Goal: Transaction & Acquisition: Purchase product/service

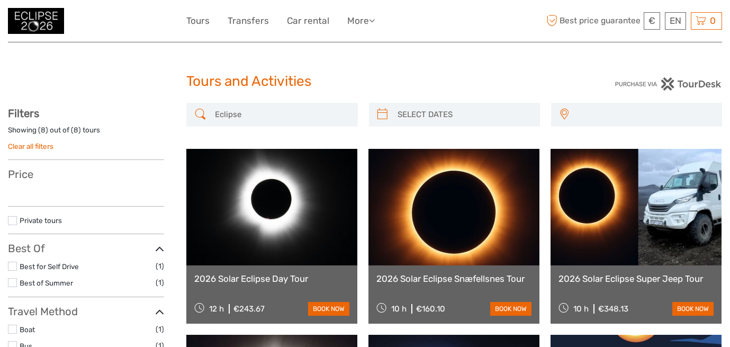
select select
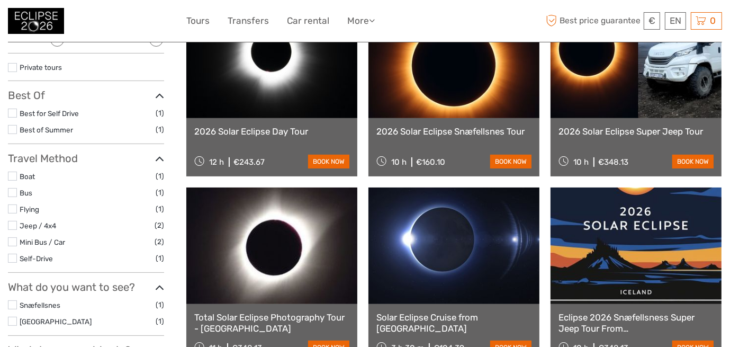
scroll to position [106, 0]
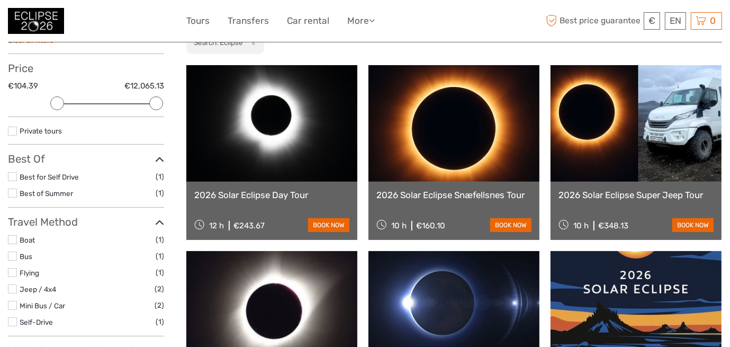
click at [437, 196] on link "2026 Solar Eclipse Snæfellsnes Tour" at bounding box center [454, 195] width 155 height 11
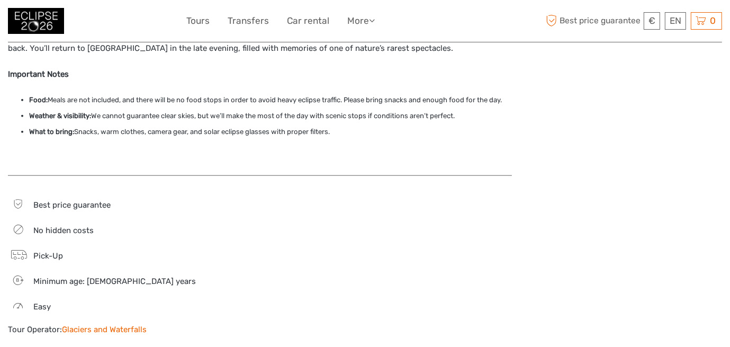
scroll to position [953, 0]
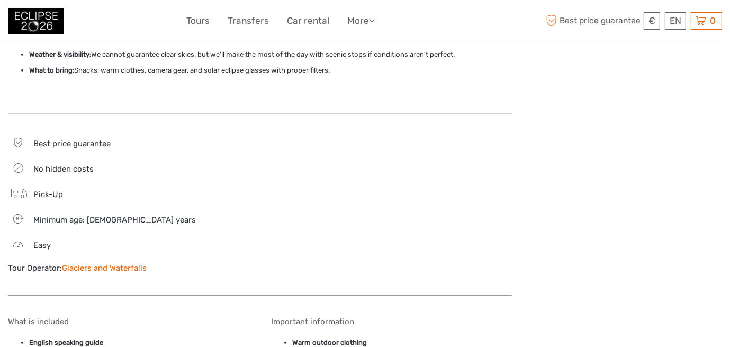
click at [83, 263] on link "Glaciers and Waterfalls" at bounding box center [104, 268] width 85 height 10
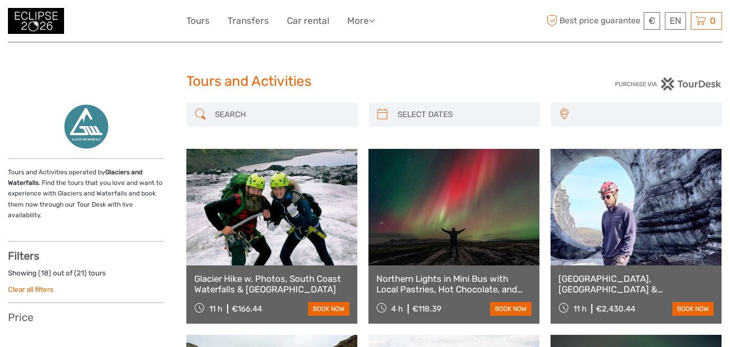
select select
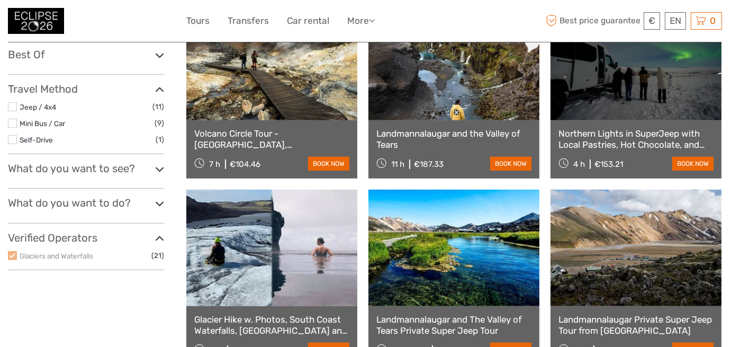
scroll to position [370, 0]
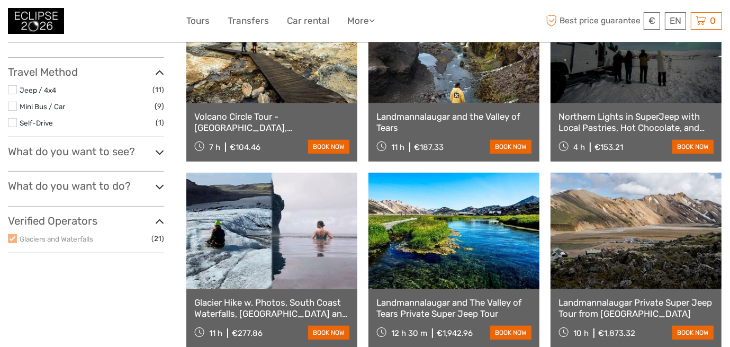
click at [162, 145] on icon at bounding box center [159, 152] width 9 height 14
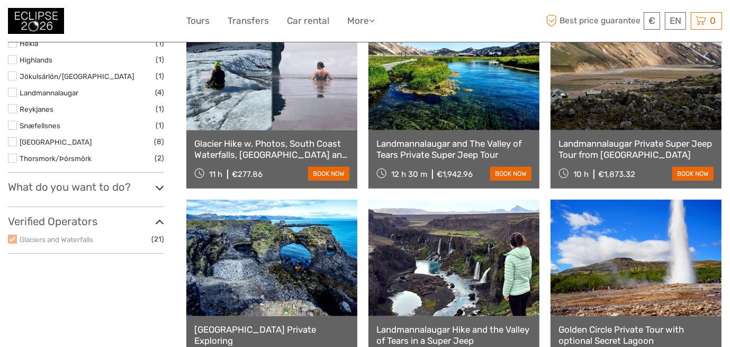
scroll to position [530, 0]
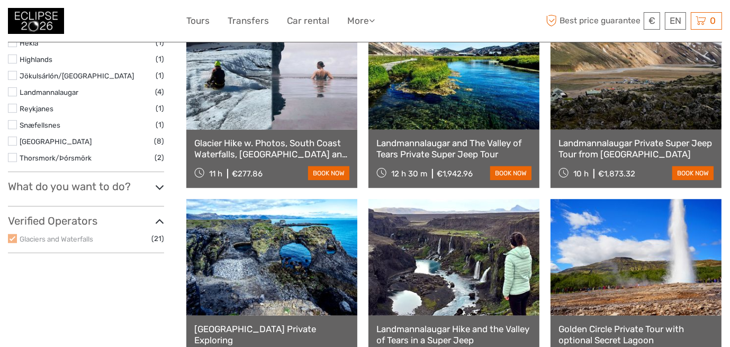
click at [161, 180] on icon at bounding box center [159, 187] width 9 height 14
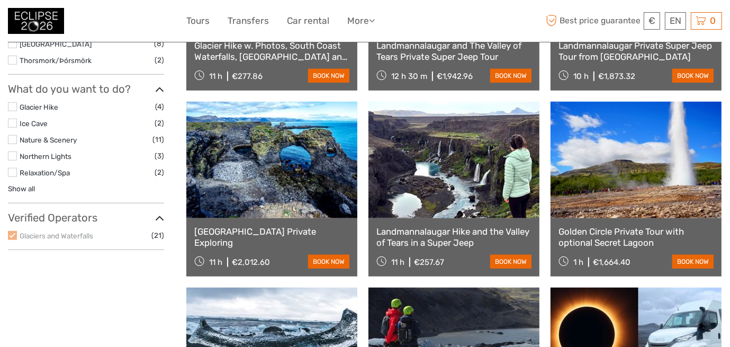
scroll to position [635, 0]
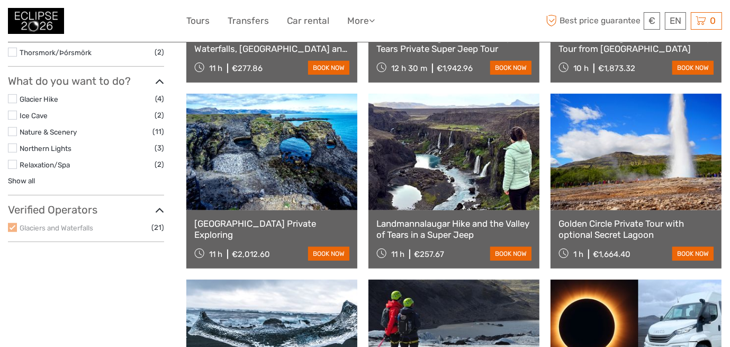
click at [158, 203] on icon at bounding box center [159, 210] width 9 height 14
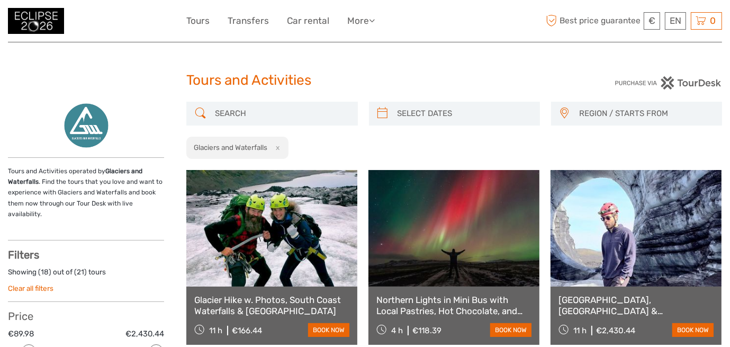
scroll to position [0, 0]
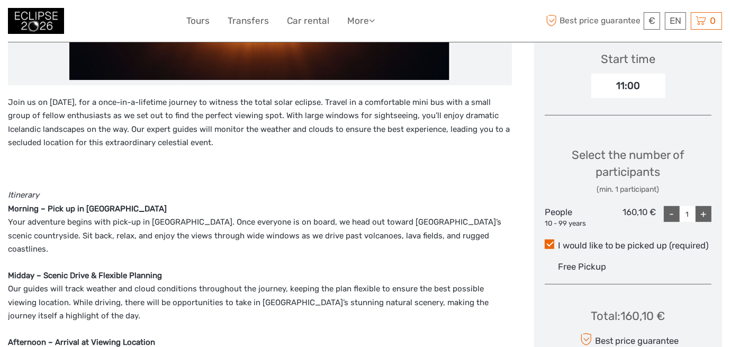
scroll to position [289, 0]
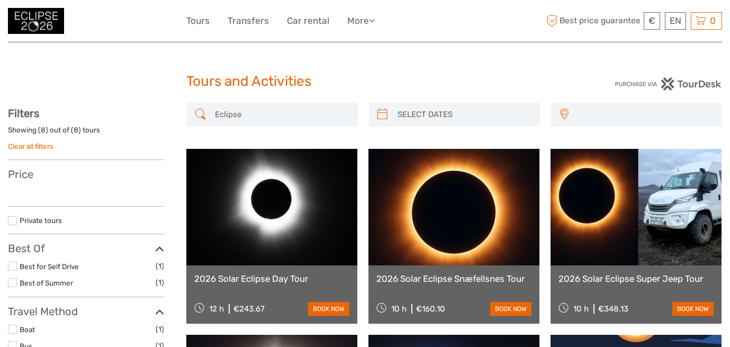
select select
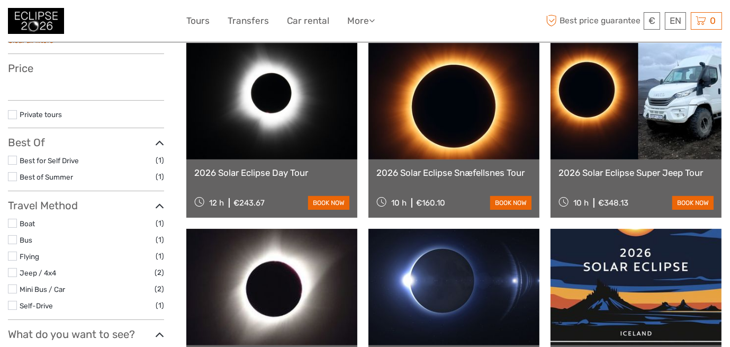
select select
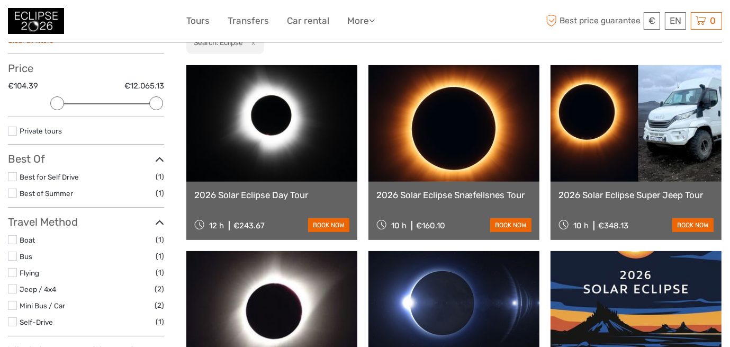
click at [265, 99] on link at bounding box center [271, 123] width 171 height 117
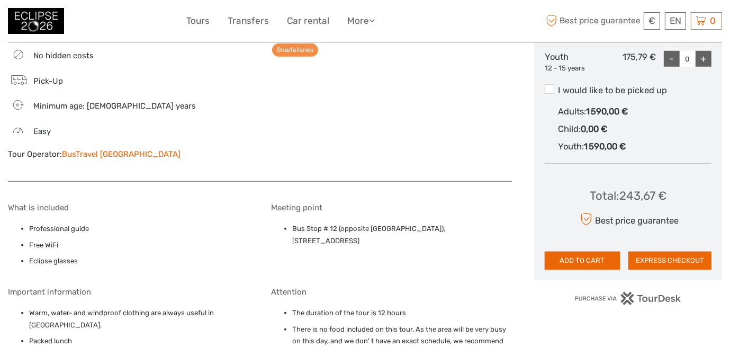
scroll to position [582, 0]
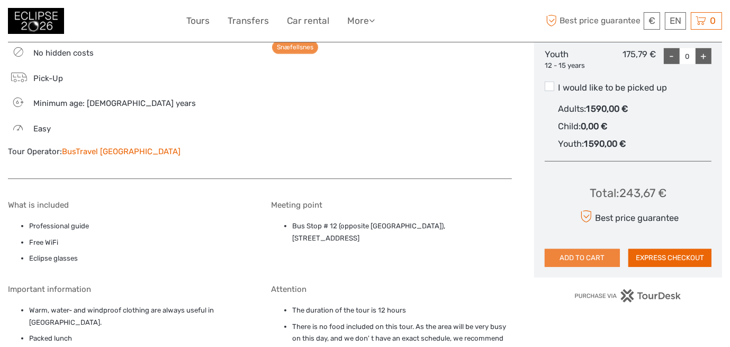
click at [590, 258] on button "ADD TO CART" at bounding box center [582, 258] width 75 height 18
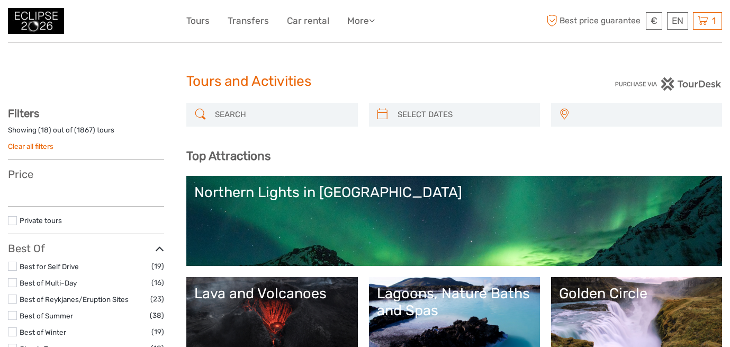
select select
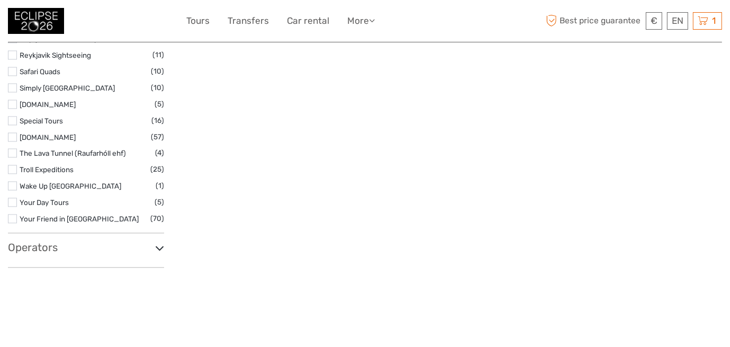
scroll to position [1694, 0]
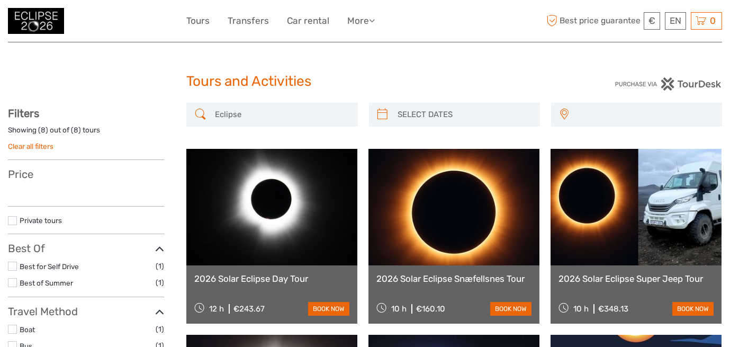
select select
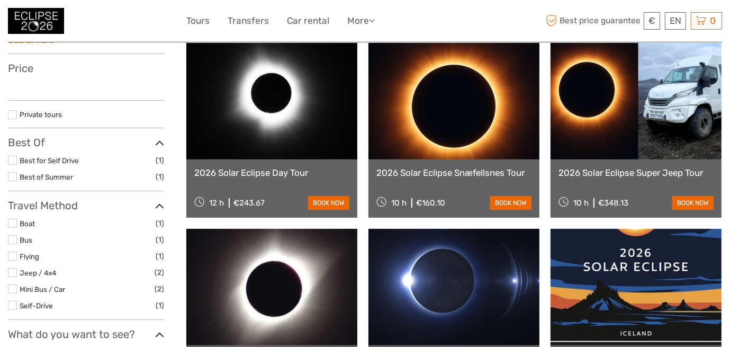
select select
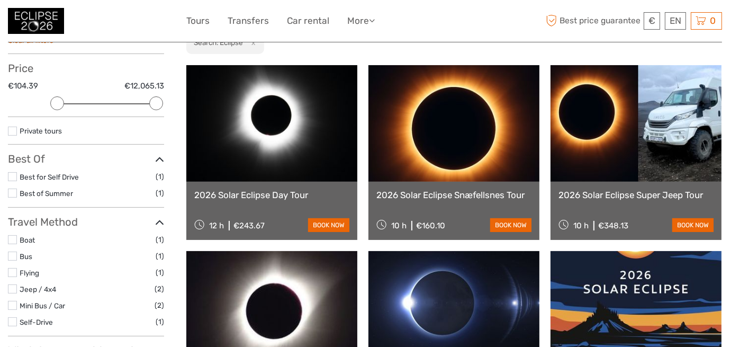
click at [603, 129] on link at bounding box center [636, 123] width 171 height 117
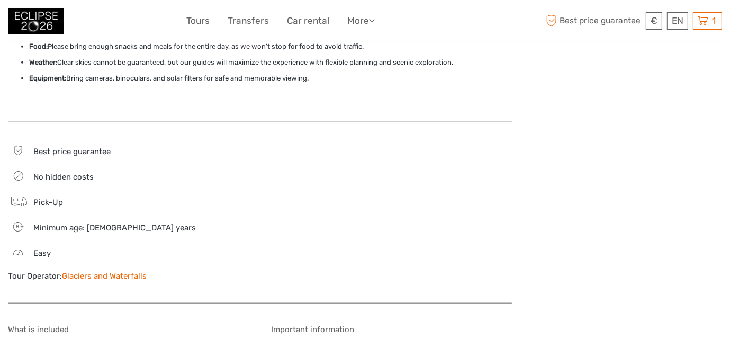
scroll to position [953, 0]
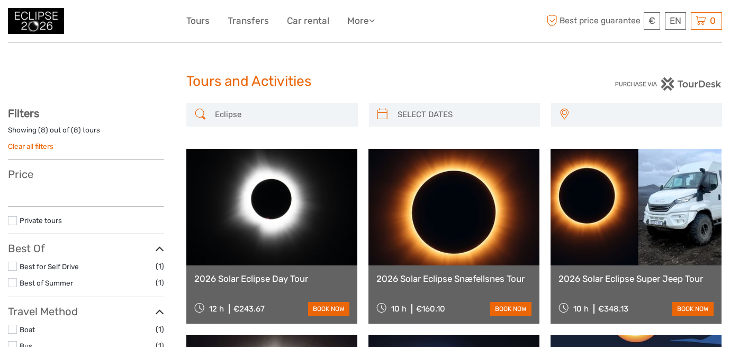
select select
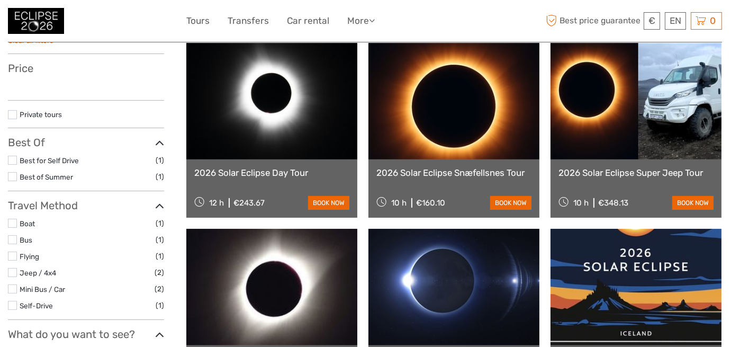
select select
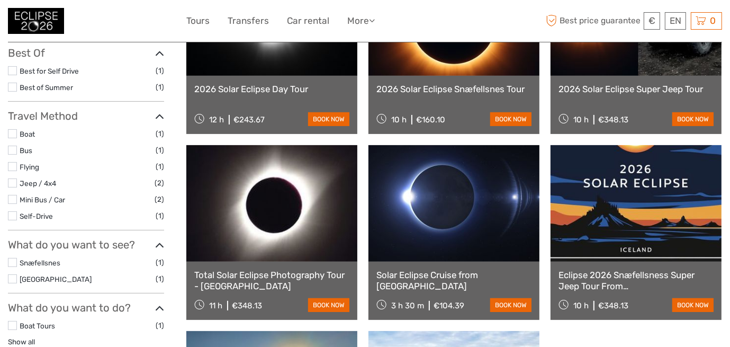
click at [14, 130] on label at bounding box center [12, 133] width 9 height 9
click at [0, 0] on input "checkbox" at bounding box center [0, 0] width 0 height 0
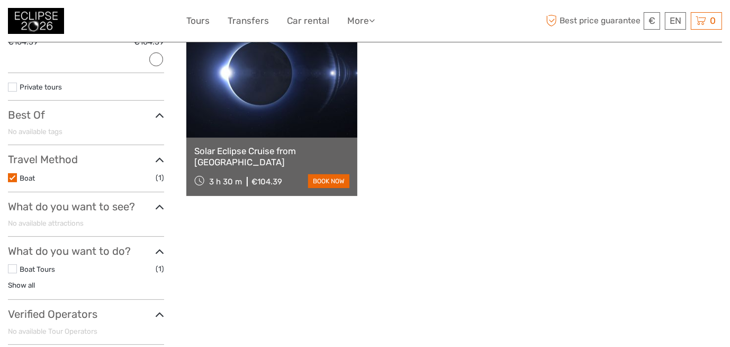
scroll to position [165, 0]
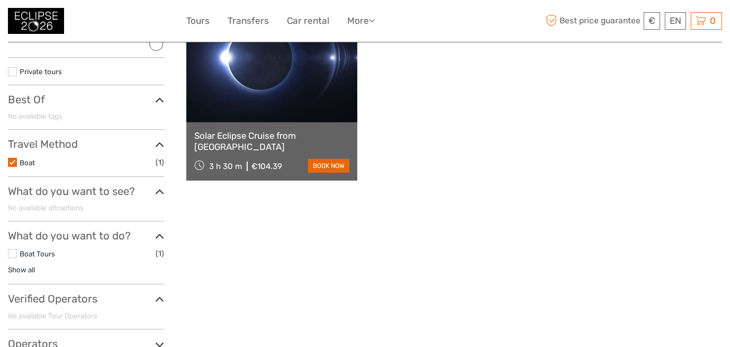
click at [275, 135] on link "Solar Eclipse Cruise from [GEOGRAPHIC_DATA]" at bounding box center [271, 141] width 155 height 22
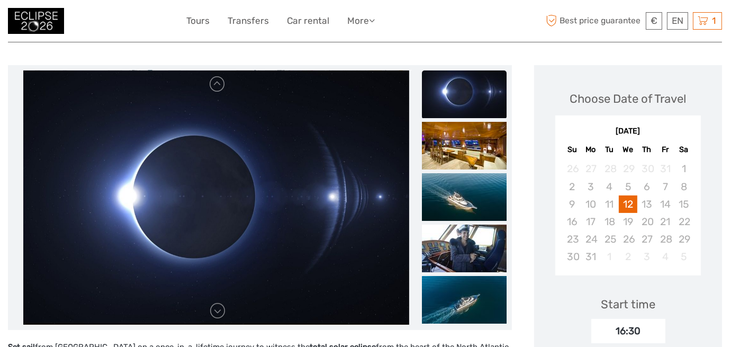
scroll to position [106, 0]
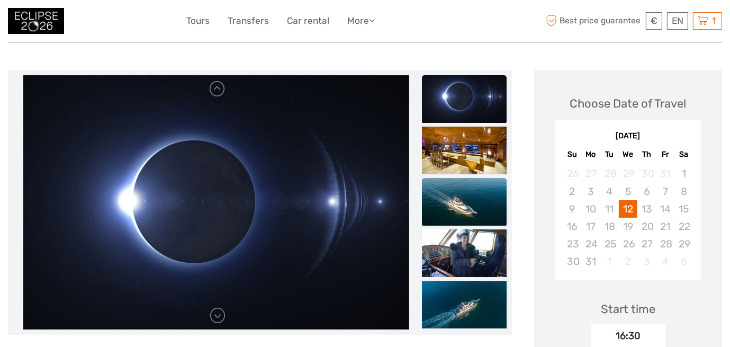
click at [458, 195] on img at bounding box center [464, 202] width 85 height 48
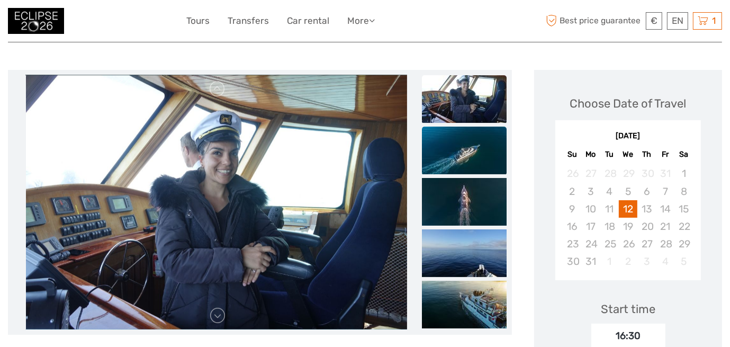
click at [461, 148] on img at bounding box center [464, 151] width 85 height 48
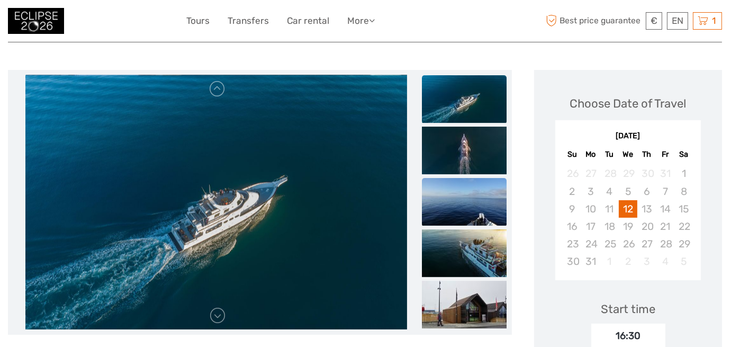
click at [455, 186] on img at bounding box center [464, 202] width 85 height 48
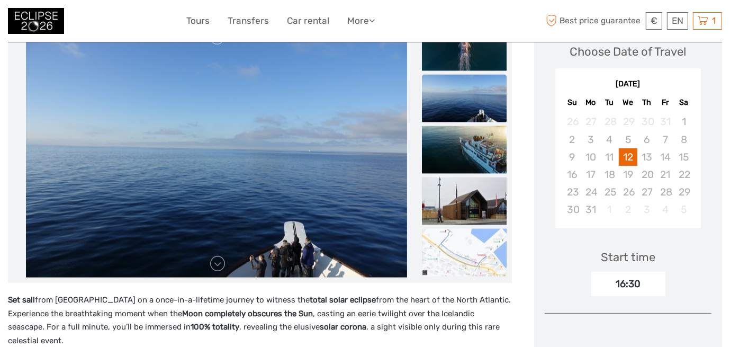
scroll to position [265, 0]
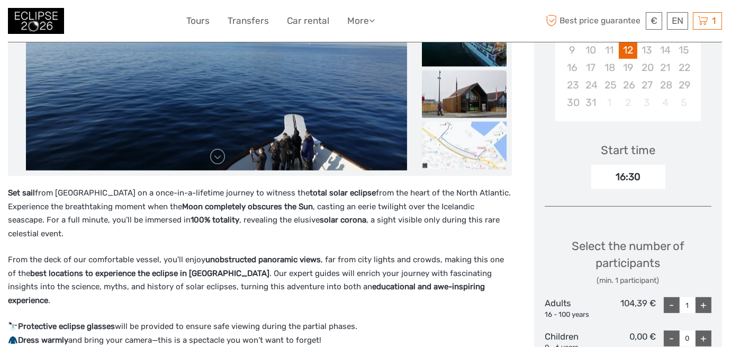
click at [481, 100] on img at bounding box center [464, 94] width 85 height 48
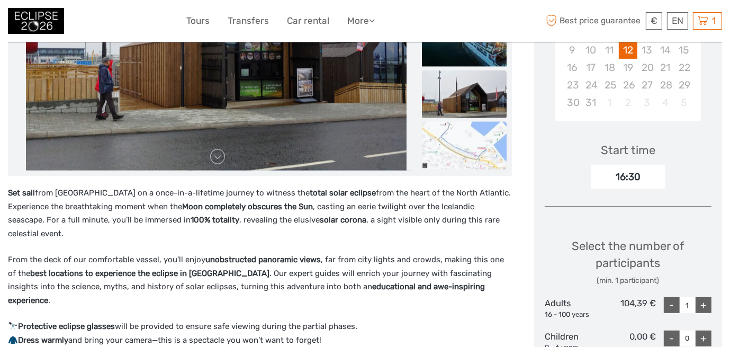
click at [468, 124] on img at bounding box center [464, 146] width 85 height 48
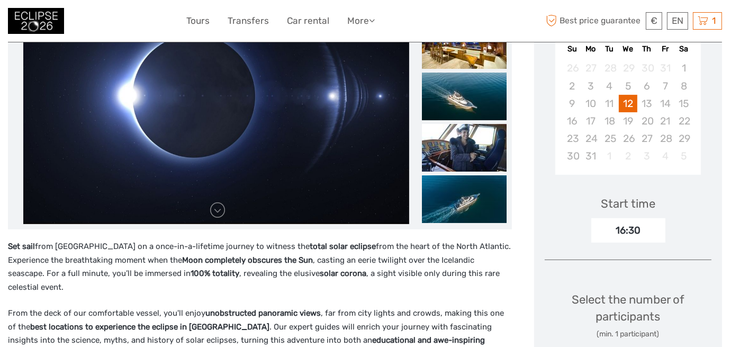
scroll to position [0, 0]
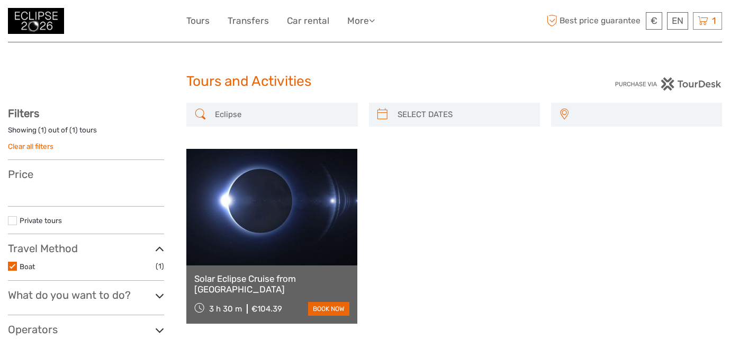
select select
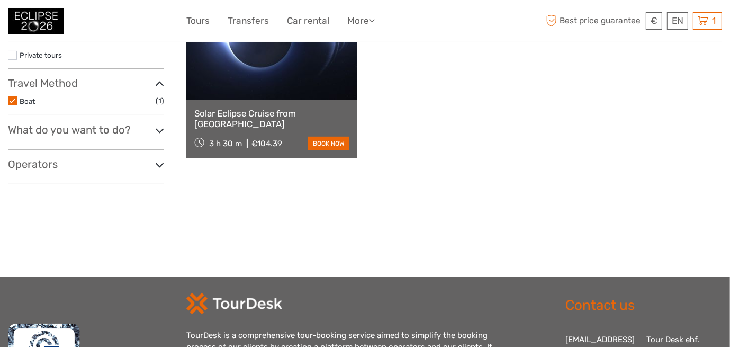
select select
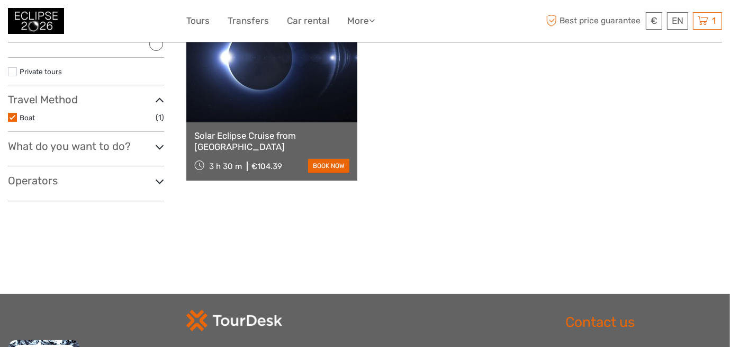
scroll to position [0, 0]
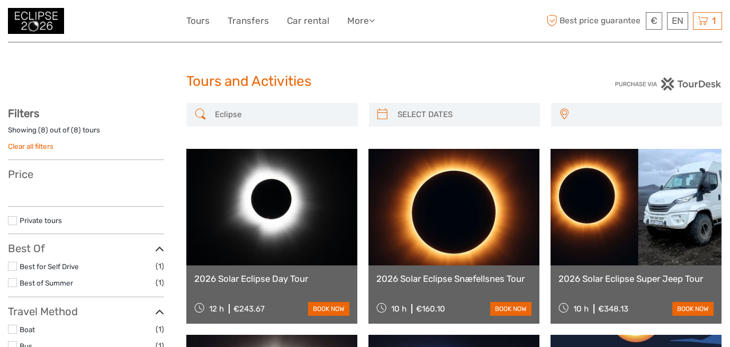
select select
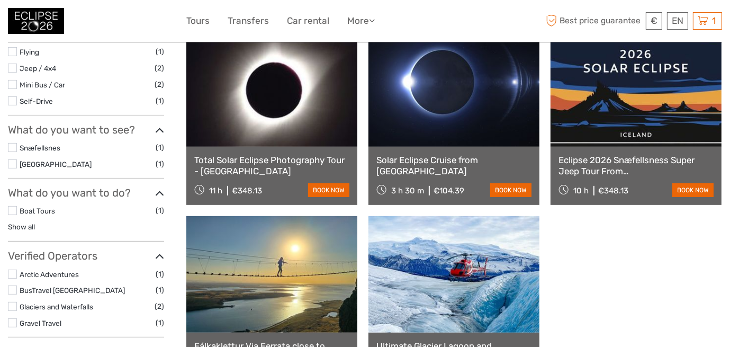
scroll to position [318, 0]
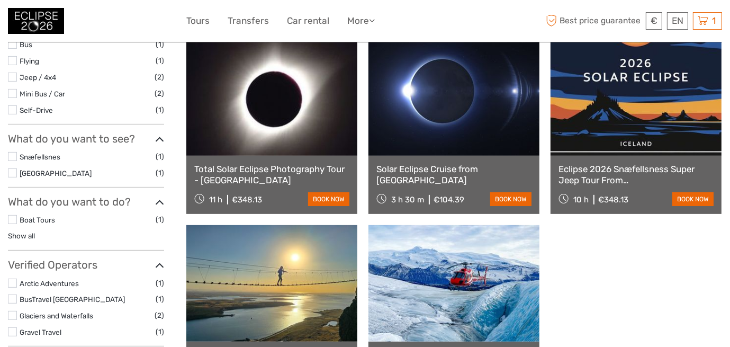
click at [390, 171] on link "Solar Eclipse Cruise from [GEOGRAPHIC_DATA]" at bounding box center [454, 175] width 155 height 22
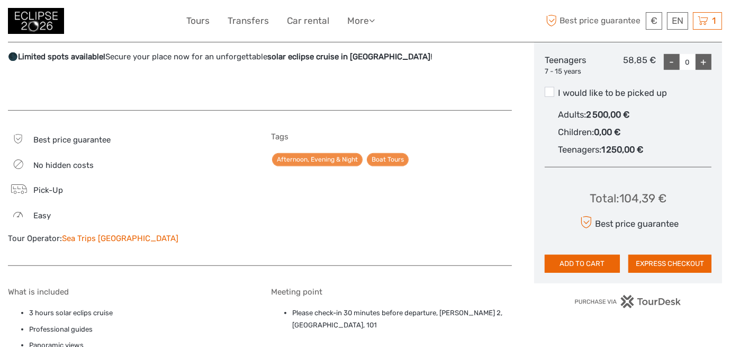
scroll to position [582, 0]
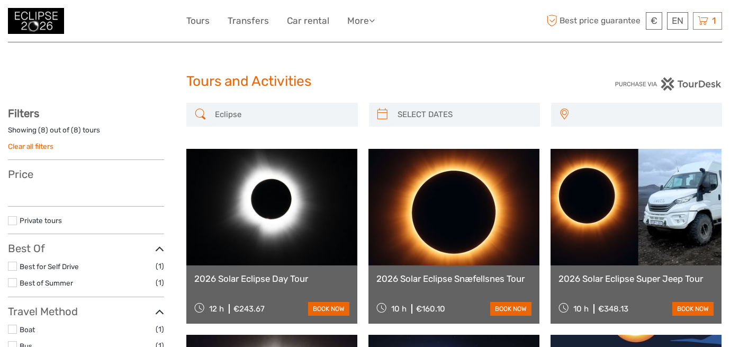
select select
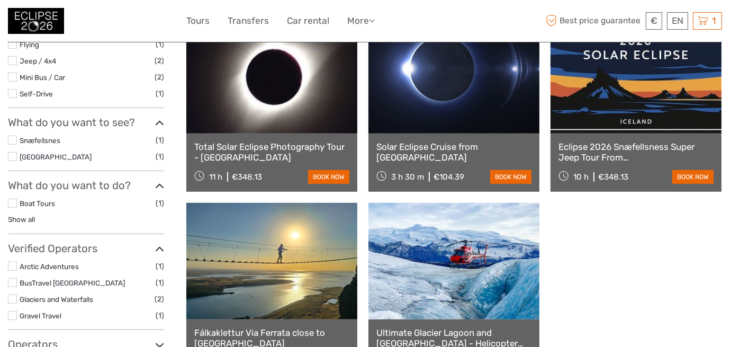
select select
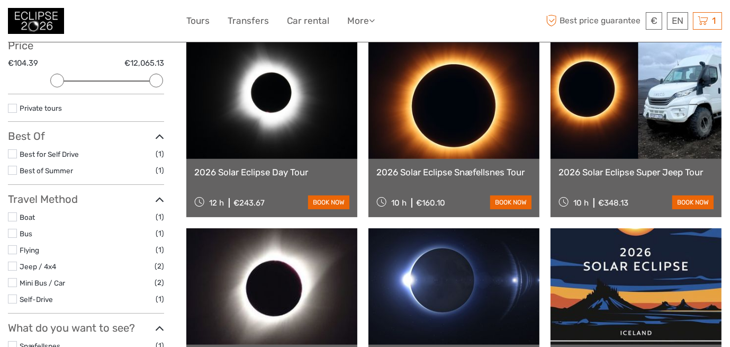
scroll to position [106, 0]
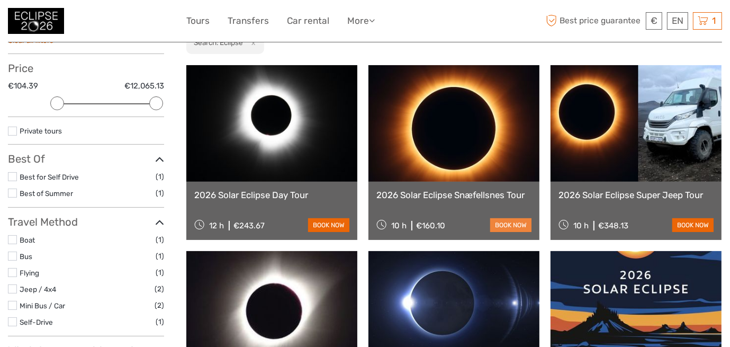
click at [503, 227] on link "book now" at bounding box center [510, 225] width 41 height 14
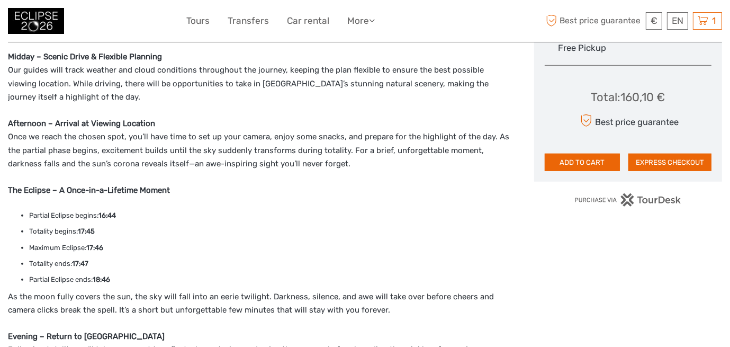
scroll to position [582, 0]
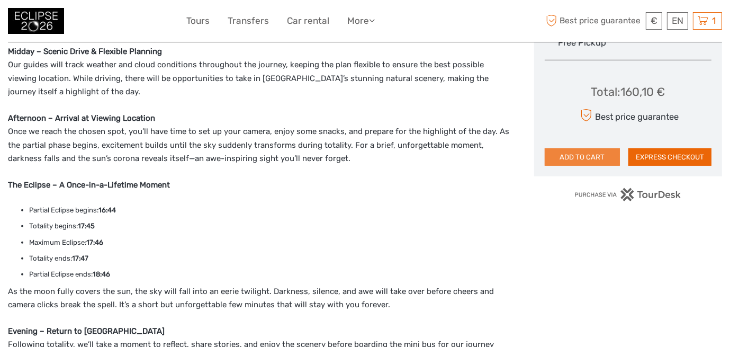
click at [566, 157] on button "ADD TO CART" at bounding box center [582, 157] width 75 height 18
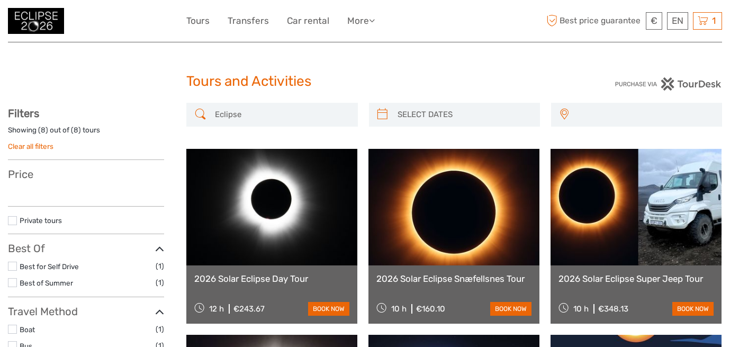
select select
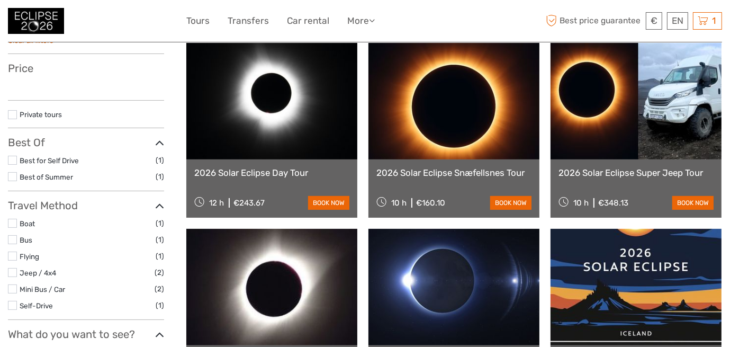
select select
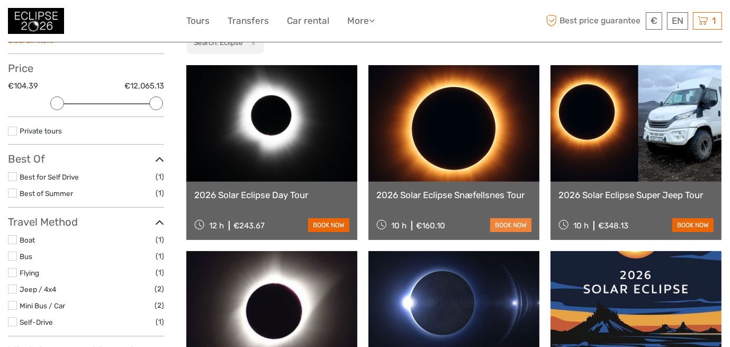
click at [507, 219] on link "book now" at bounding box center [510, 225] width 41 height 14
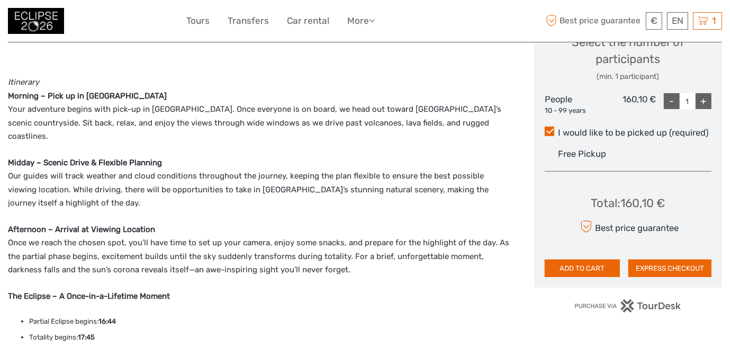
scroll to position [477, 0]
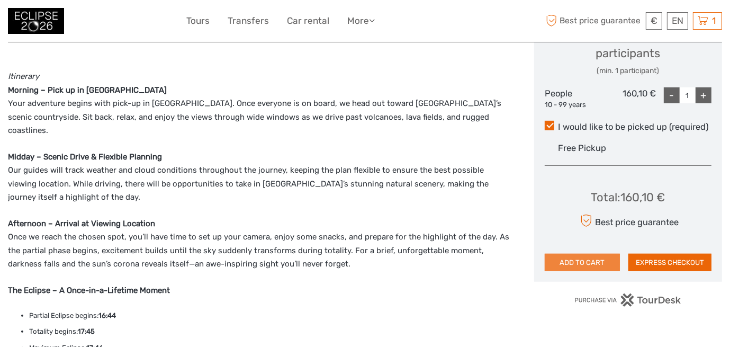
click at [577, 260] on button "ADD TO CART" at bounding box center [582, 263] width 75 height 18
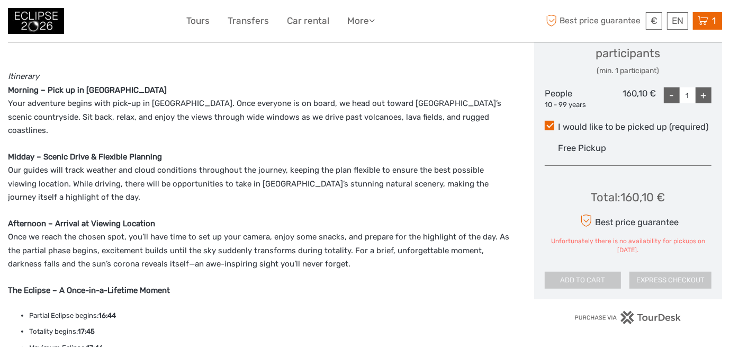
click at [709, 23] on div "1 Items 2026 Solar Eclipse Day Tour 1x Adults [DATE] 10:00 AM €243.67 (34.990 I…" at bounding box center [707, 20] width 29 height 17
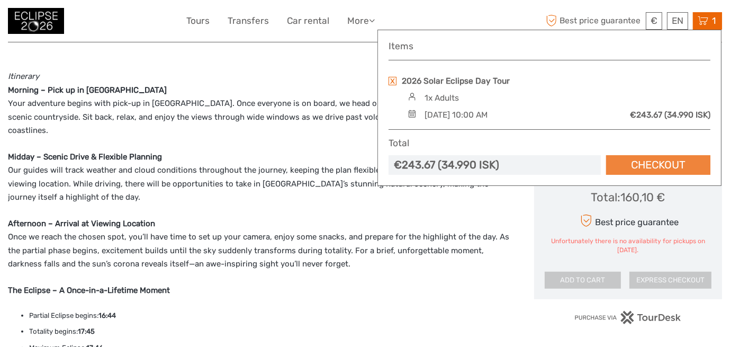
scroll to position [582, 0]
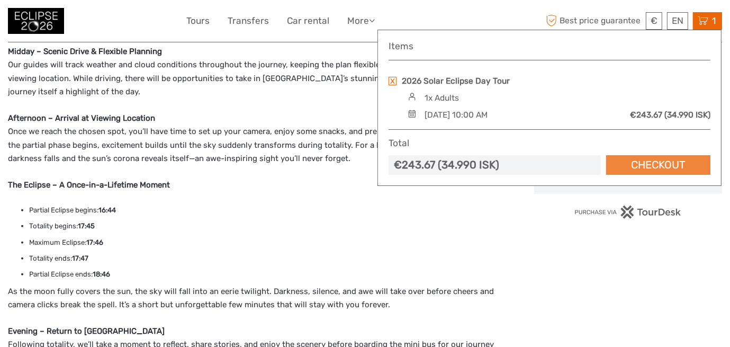
click at [637, 172] on link "Checkout" at bounding box center [658, 165] width 104 height 20
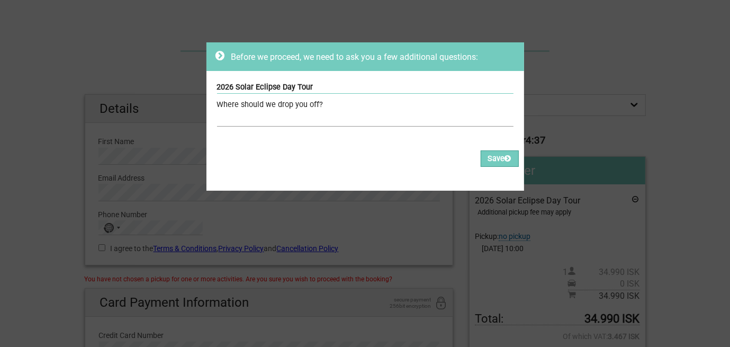
click at [339, 119] on input "text" at bounding box center [365, 118] width 297 height 15
click at [486, 156] on button "Save" at bounding box center [500, 158] width 38 height 16
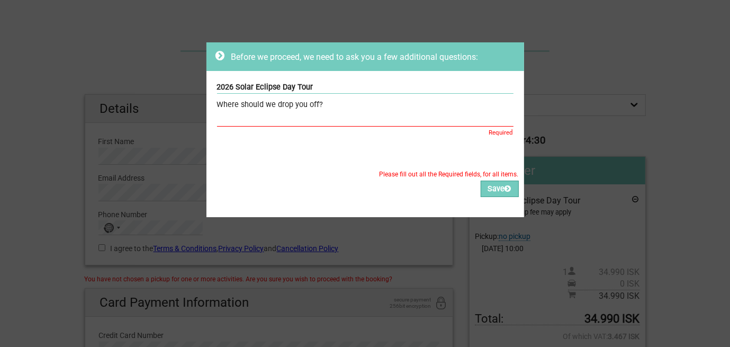
click at [217, 56] on icon at bounding box center [220, 55] width 9 height 11
